Goal: Task Accomplishment & Management: Manage account settings

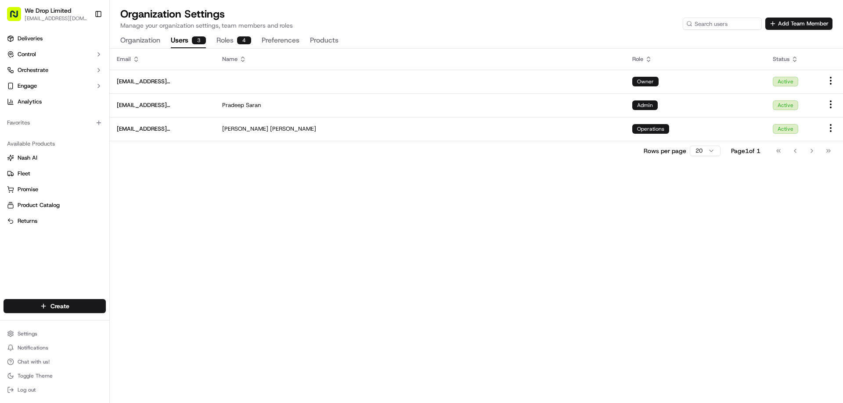
click at [75, 14] on button "We Drop Limited [EMAIL_ADDRESS][DOMAIN_NAME]" at bounding box center [47, 14] width 87 height 21
click at [65, 14] on span "We Drop Limited" at bounding box center [48, 10] width 47 height 9
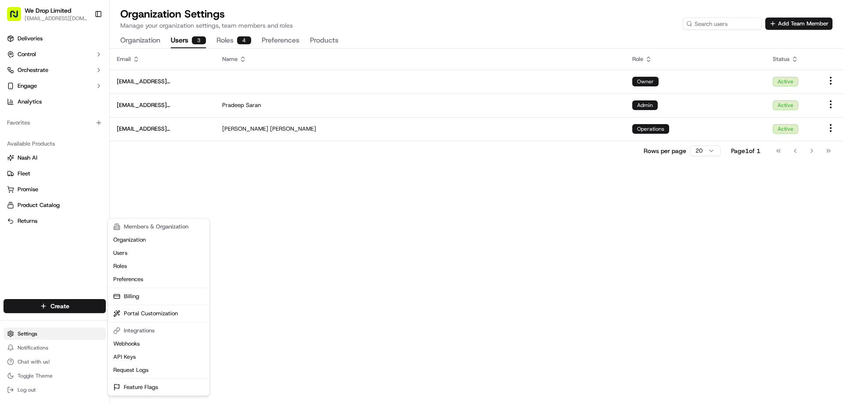
click at [50, 334] on html "We Drop Limited [EMAIL_ADDRESS][DOMAIN_NAME] Toggle Sidebar Deliveries Control …" at bounding box center [421, 201] width 843 height 403
click at [139, 247] on link "Users" at bounding box center [159, 253] width 98 height 13
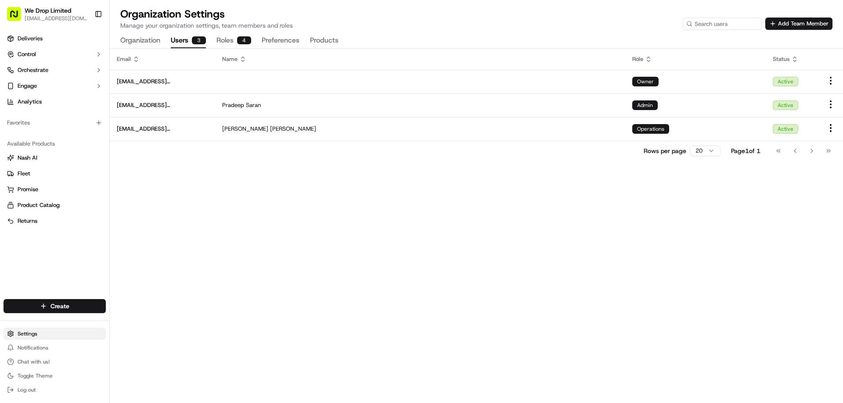
click at [40, 338] on html "We Drop Limited [EMAIL_ADDRESS][DOMAIN_NAME] Toggle Sidebar Deliveries Control …" at bounding box center [421, 201] width 843 height 403
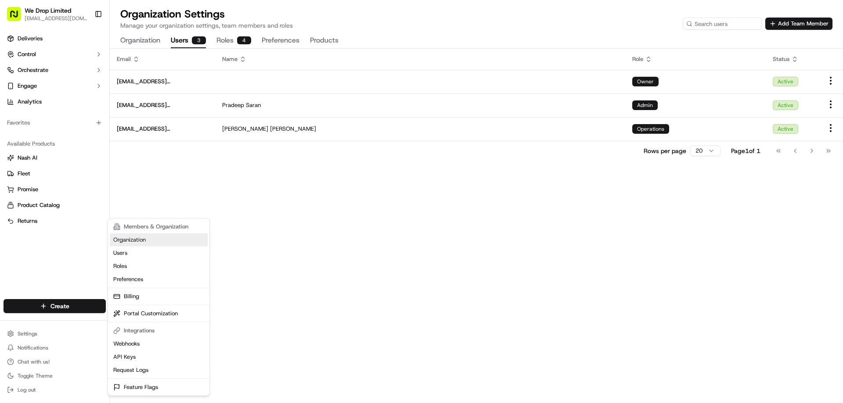
click at [137, 241] on link "Organization" at bounding box center [159, 240] width 98 height 13
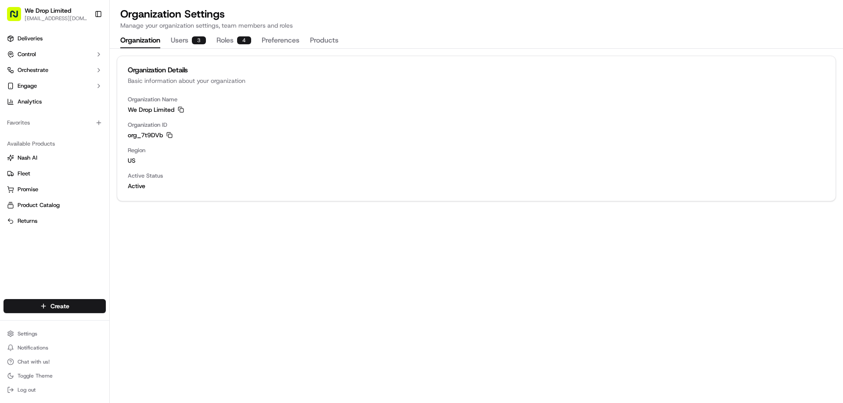
click at [135, 158] on span "us" at bounding box center [476, 160] width 697 height 9
click at [134, 154] on span "Region" at bounding box center [476, 151] width 697 height 8
click at [58, 12] on span "We Drop Limited" at bounding box center [48, 10] width 47 height 9
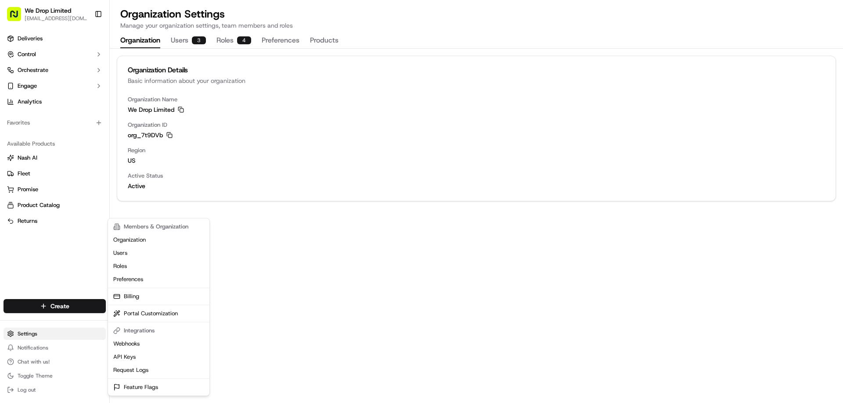
click at [24, 334] on html "We Drop Limited [EMAIL_ADDRESS][DOMAIN_NAME] Toggle Sidebar Deliveries Control …" at bounding box center [421, 201] width 843 height 403
click at [137, 239] on link "Organization" at bounding box center [159, 240] width 98 height 13
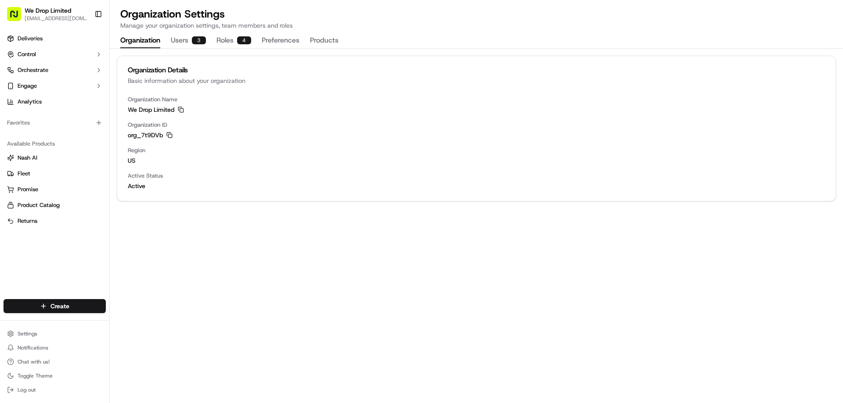
click at [183, 35] on button "Users 3" at bounding box center [188, 40] width 35 height 15
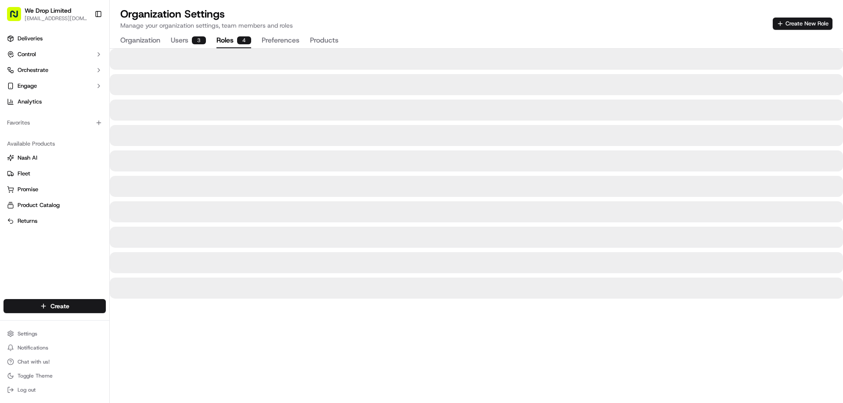
click at [226, 38] on button "Roles 4" at bounding box center [233, 40] width 35 height 15
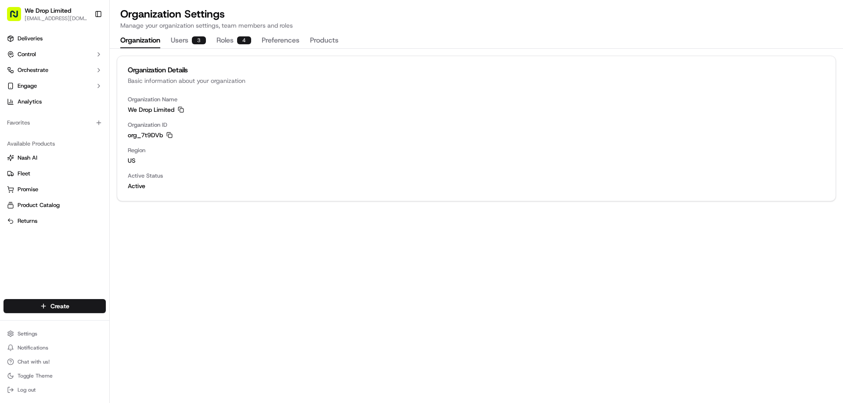
click at [140, 39] on button "Organization" at bounding box center [140, 40] width 40 height 15
click at [43, 57] on button "Control" at bounding box center [55, 54] width 102 height 14
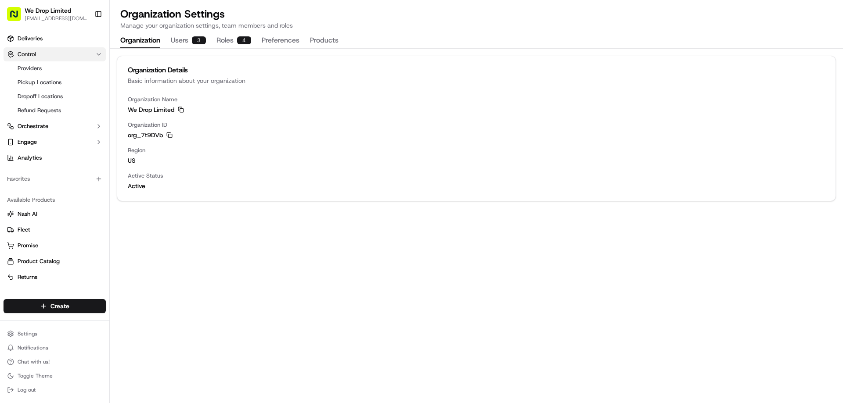
click at [75, 57] on button "Control" at bounding box center [55, 54] width 102 height 14
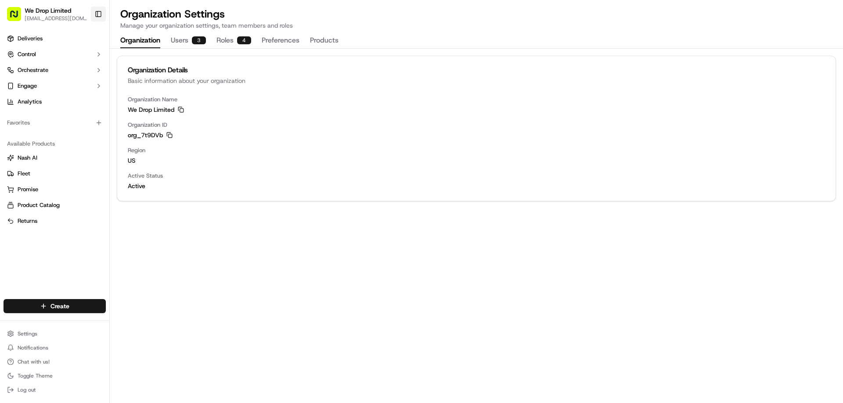
click at [96, 13] on button "Toggle Sidebar" at bounding box center [98, 14] width 15 height 15
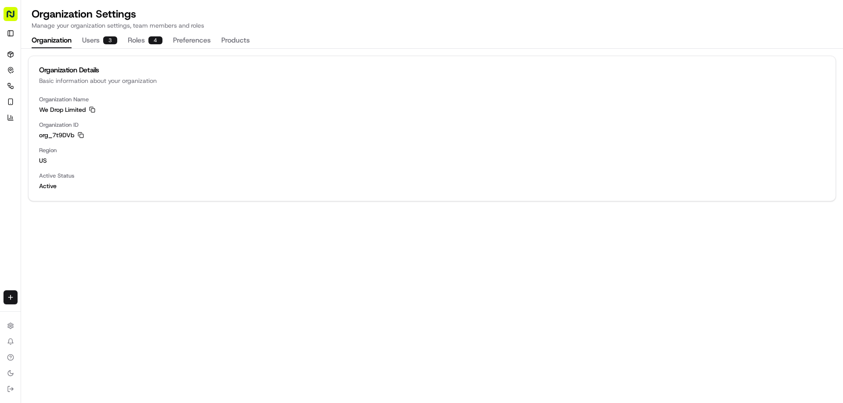
click at [41, 153] on span "Region" at bounding box center [432, 151] width 786 height 8
click at [47, 154] on span "Region" at bounding box center [432, 151] width 786 height 8
click at [13, 11] on rect "button" at bounding box center [11, 14] width 14 height 14
click at [11, 20] on rect "button" at bounding box center [11, 14] width 14 height 14
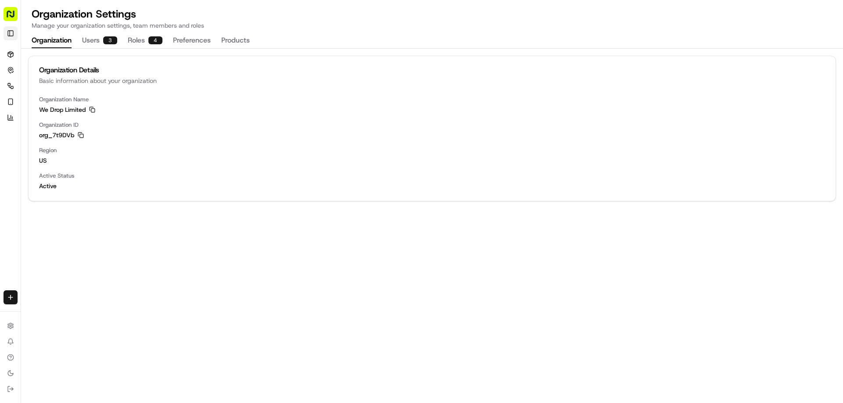
click at [14, 33] on button "Toggle Sidebar" at bounding box center [11, 33] width 14 height 14
